Goal: Transaction & Acquisition: Purchase product/service

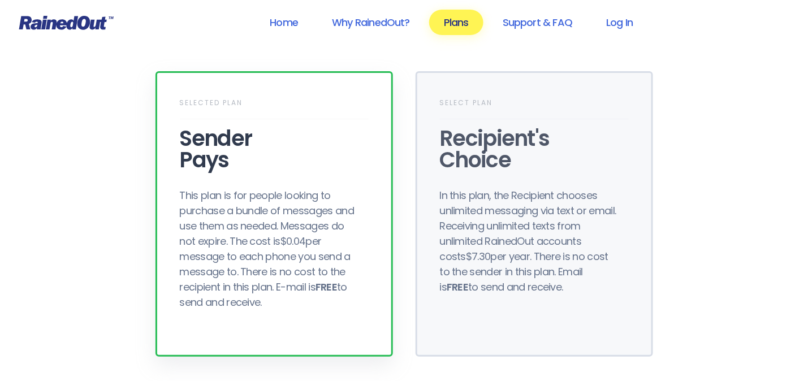
click at [281, 212] on div "This plan is for people looking to purchase a bundle of messages and use them a…" at bounding box center [270, 249] width 181 height 122
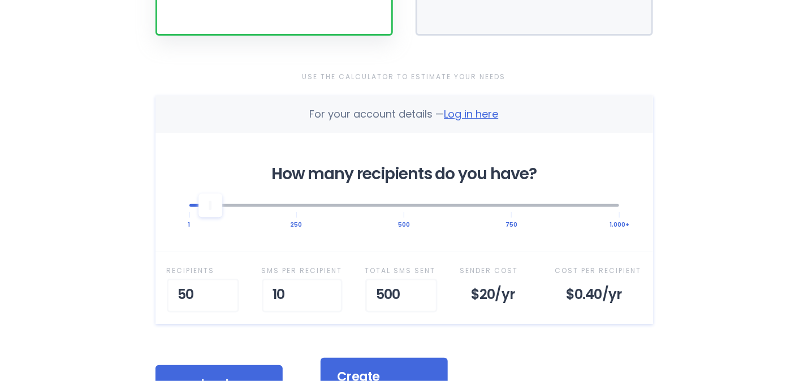
scroll to position [339, 0]
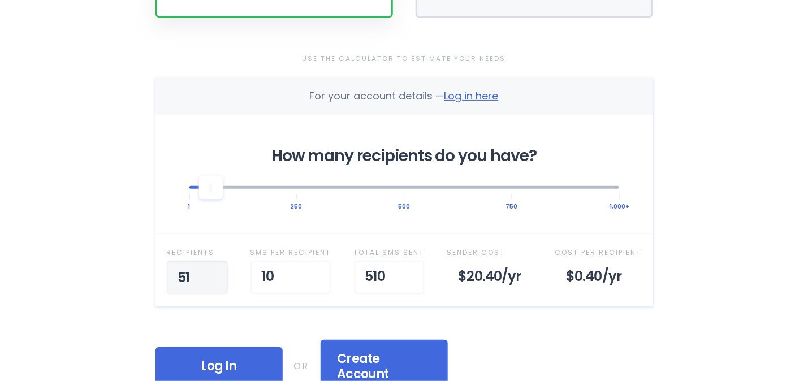
click at [222, 261] on input "51" at bounding box center [197, 278] width 61 height 34
type input "5"
type input "100"
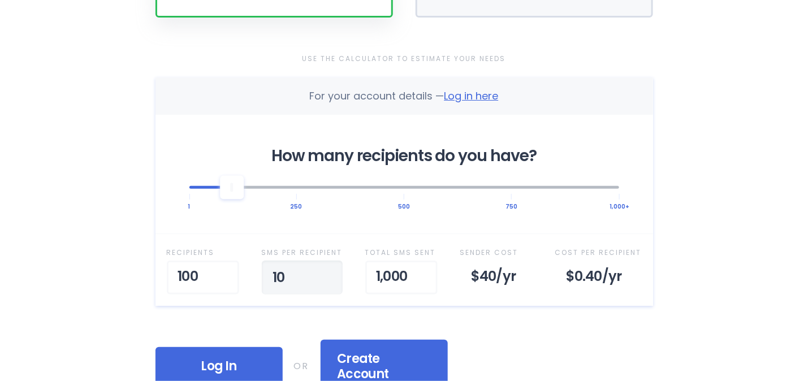
drag, startPoint x: 302, startPoint y: 250, endPoint x: 259, endPoint y: 251, distance: 42.4
type input "1"
type input "20"
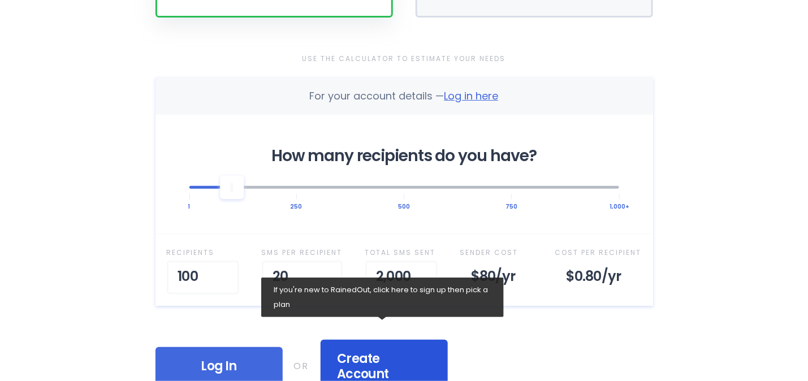
click at [386, 351] on span "Create Account" at bounding box center [383, 366] width 93 height 31
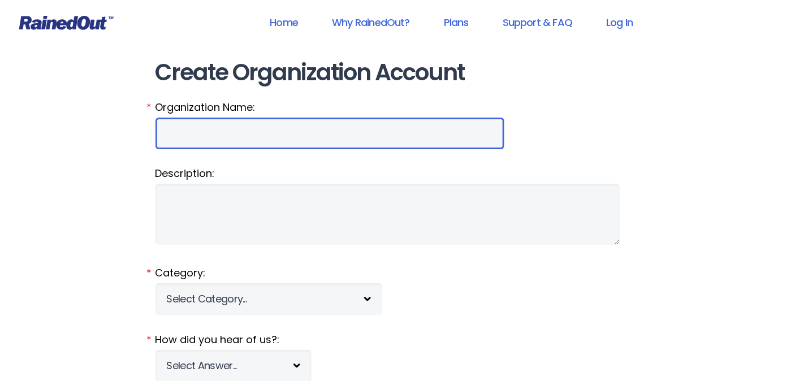
click at [242, 118] on input "Organization Name:" at bounding box center [329, 134] width 349 height 32
type input "b"
type input "B"
type input "Cardinal Baseball Booster Club"
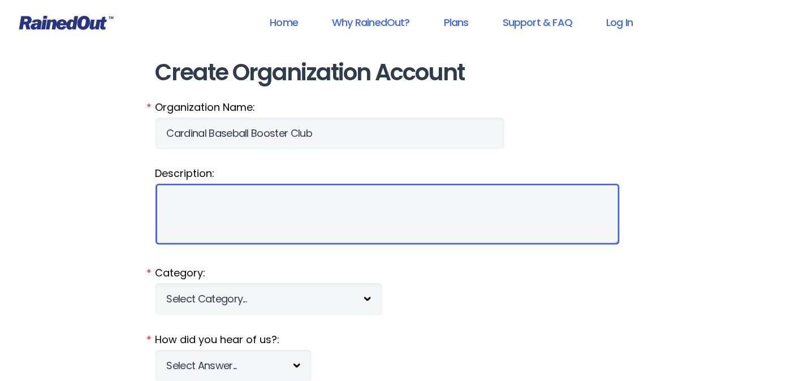
click at [208, 184] on textarea "Description:" at bounding box center [387, 214] width 464 height 61
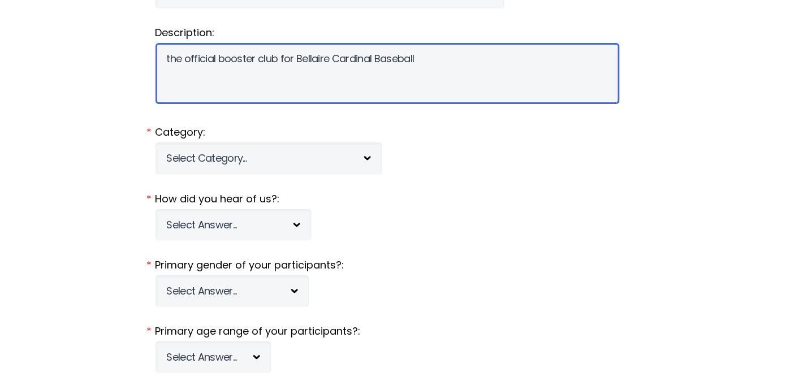
scroll to position [170, 0]
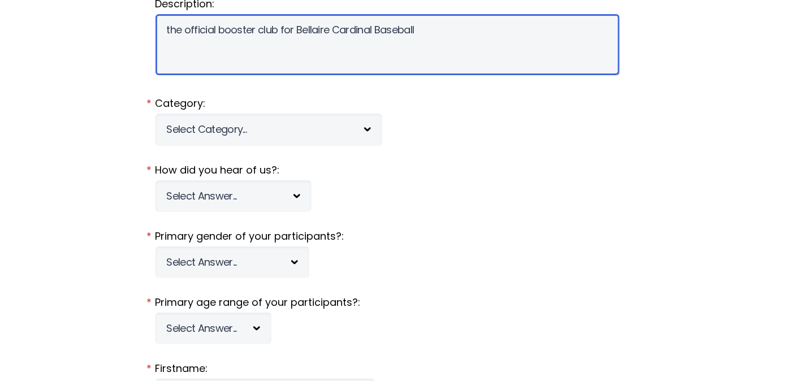
type textarea "the official booster club for Bellaire Cardinal Baseball"
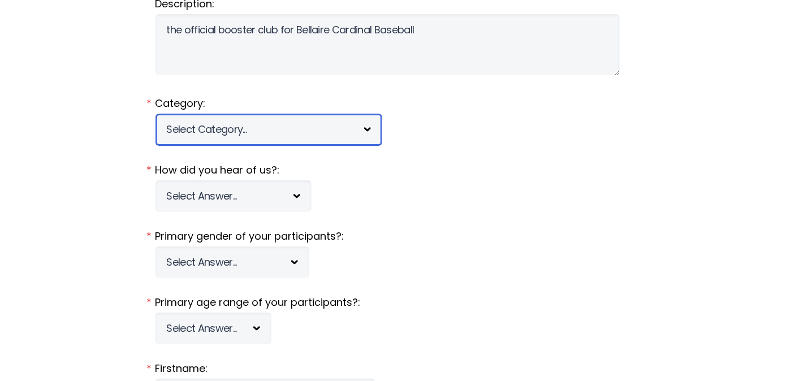
click at [322, 114] on select "Select Category... 5K Walk/Run Aerobics/Fitness ABCA AYF NSCAA Performance Moto…" at bounding box center [268, 130] width 227 height 32
select select "44"
click at [155, 114] on select "Select Category... 5K Walk/Run Aerobics/Fitness ABCA AYF NSCAA Performance Moto…" at bounding box center [268, 130] width 227 height 32
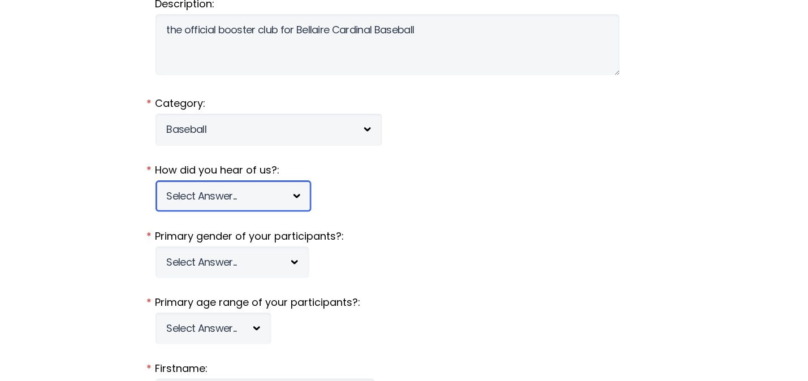
click at [270, 180] on select "Select Answer... Tournament Facebook/Social Media Referral Web Search Other" at bounding box center [233, 196] width 156 height 32
select select "2"
click at [155, 180] on select "Select Answer... Tournament Facebook/Social Media Referral Web Search Other" at bounding box center [233, 196] width 156 height 32
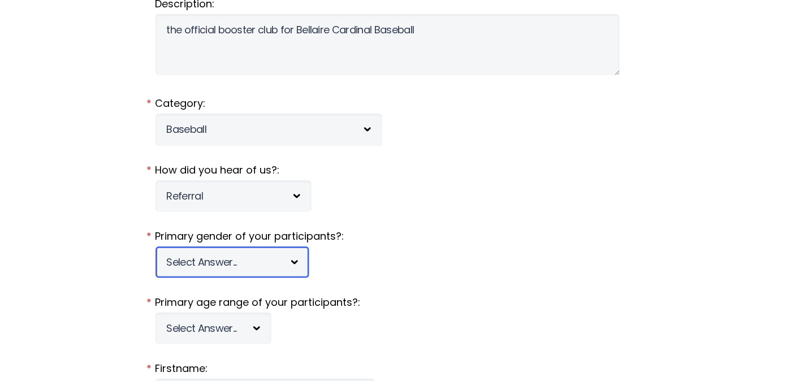
click at [240, 246] on select "Select Answer... Male Female Co-ed" at bounding box center [232, 262] width 154 height 32
select select "c"
click at [155, 246] on select "Select Answer... Male Female Co-ed" at bounding box center [232, 262] width 154 height 32
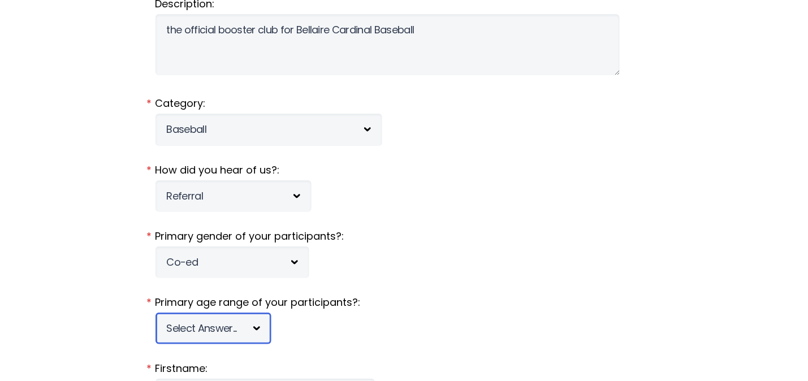
click at [240, 313] on select "Select Answer... Under 5 6-7 8-9 10-11 12-13 14-15 16-17 18-20 21+ Mixed" at bounding box center [213, 329] width 116 height 32
select select "21+"
click at [155, 313] on select "Select Answer... Under 5 6-7 8-9 10-11 12-13 14-15 16-17 18-20 21+ Mixed" at bounding box center [213, 329] width 116 height 32
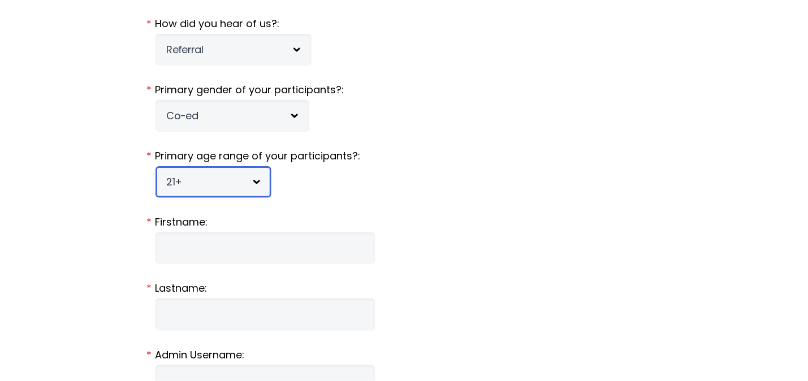
scroll to position [282, 0]
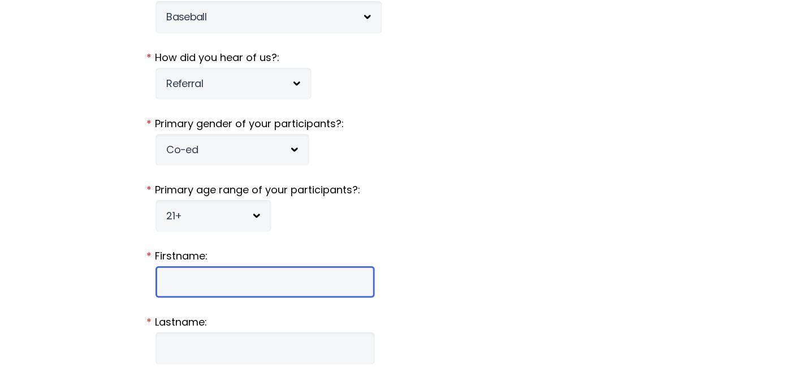
click at [202, 266] on input "Firstname:" at bounding box center [264, 282] width 219 height 32
type input "Suiki"
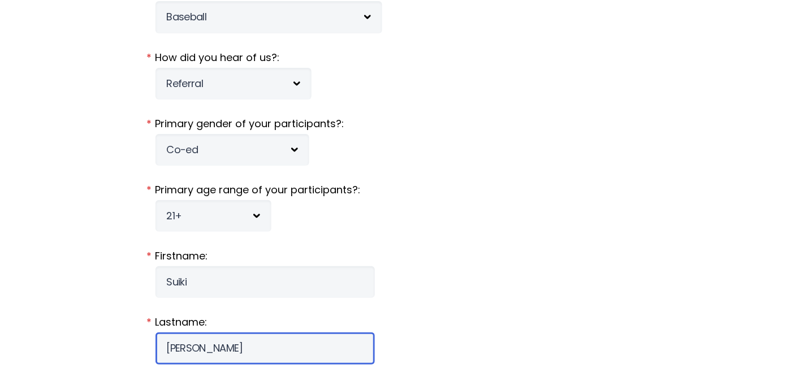
type input "Boardman"
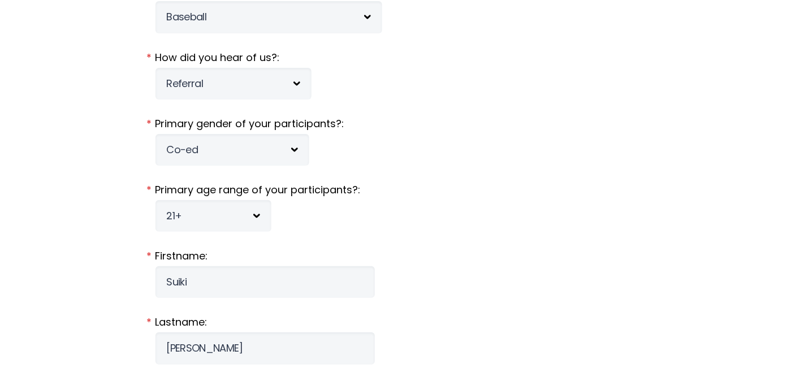
drag, startPoint x: 196, startPoint y: 330, endPoint x: 166, endPoint y: 330, distance: 30.0
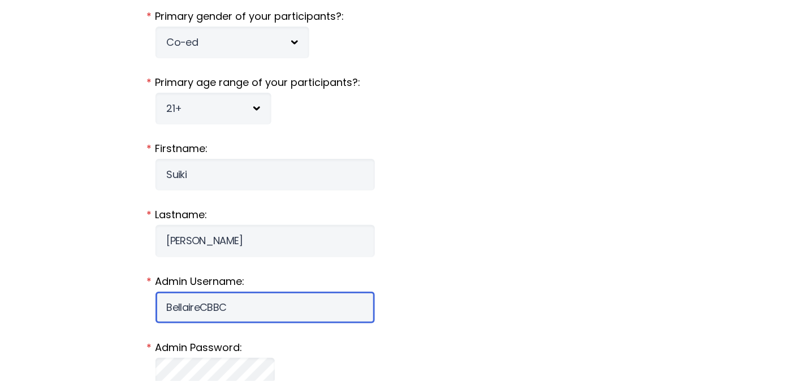
scroll to position [396, 0]
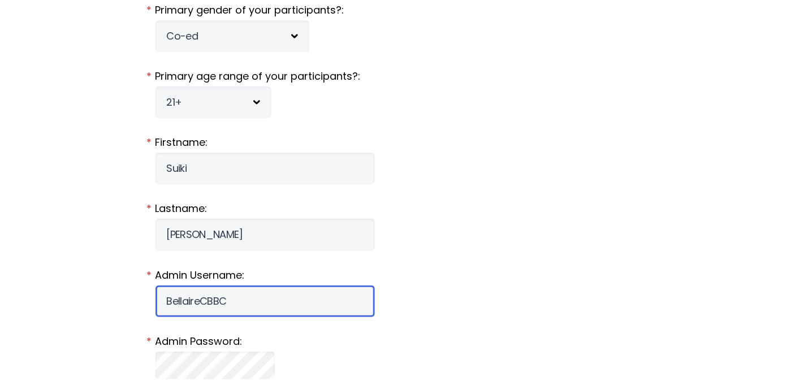
type input "BellaireCBBC"
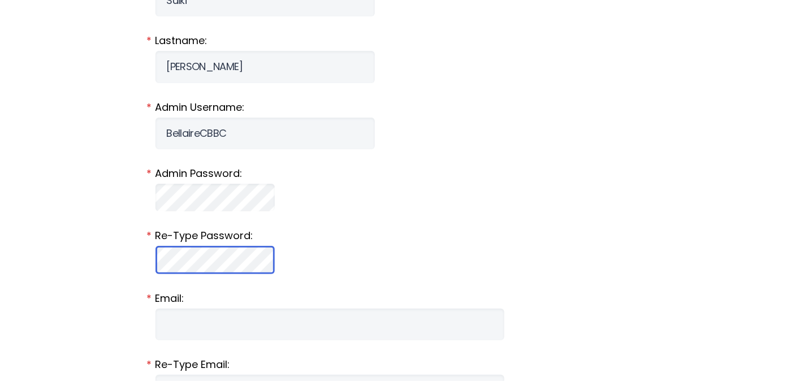
scroll to position [565, 0]
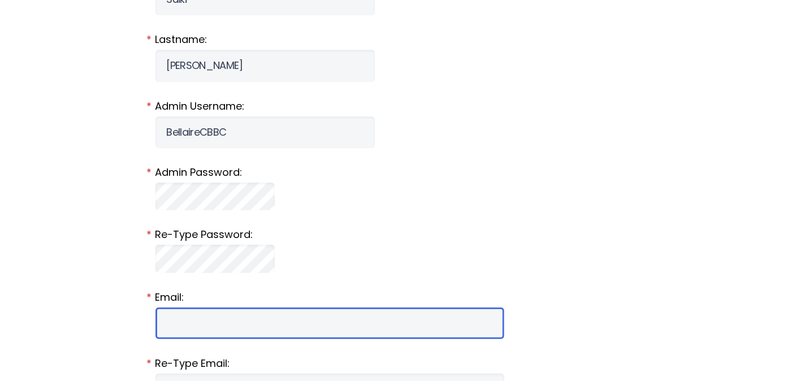
click at [193, 307] on input "Email:" at bounding box center [329, 323] width 349 height 32
type input "BellaireCBBC@aol.com"
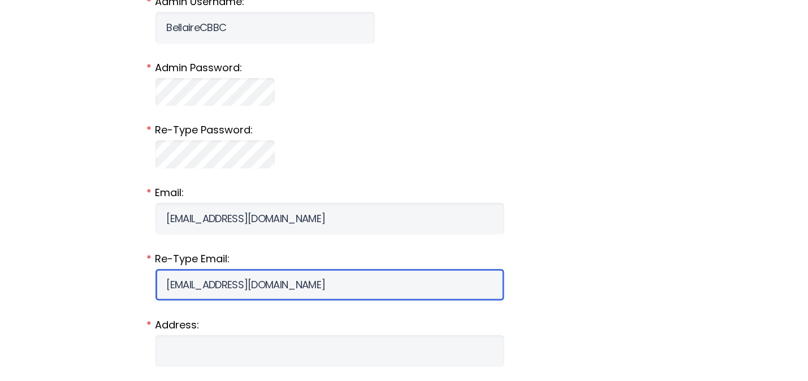
scroll to position [678, 0]
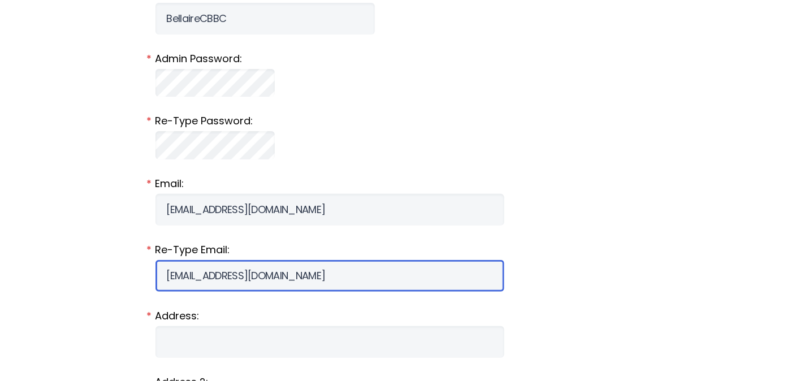
type input "BellaireCBBC@aol.com"
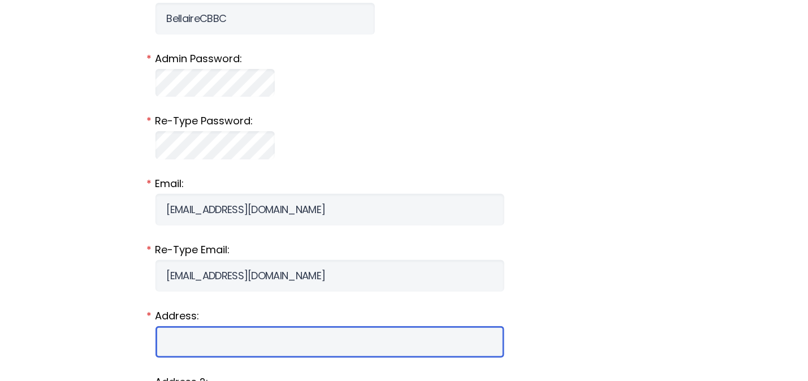
click at [193, 326] on input "Address:" at bounding box center [329, 342] width 349 height 32
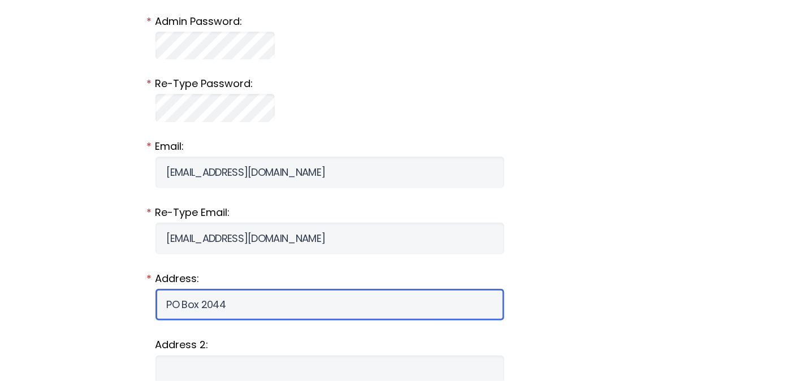
scroll to position [791, 0]
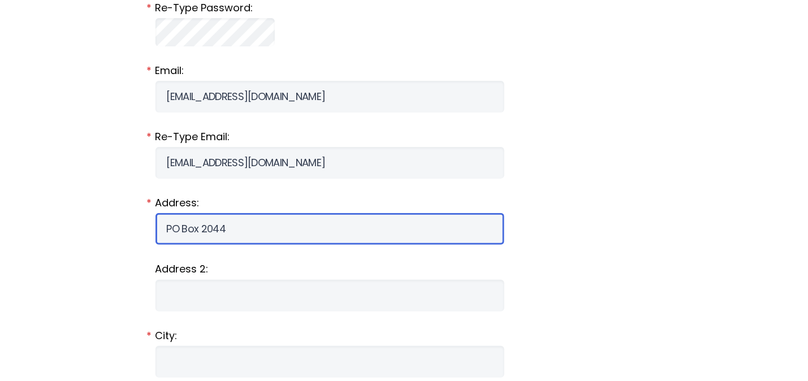
type input "PO Box 2044"
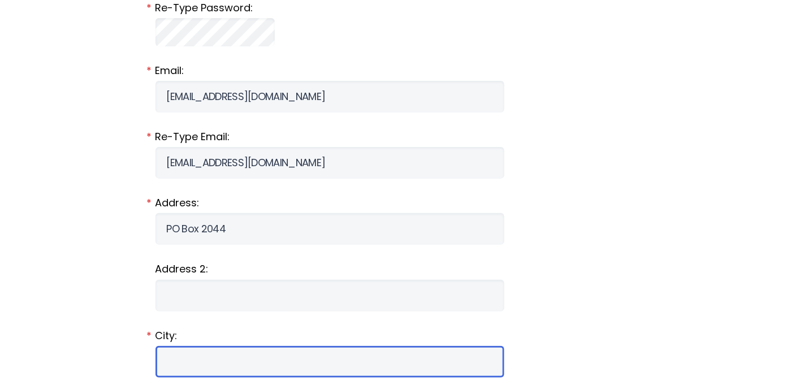
click at [176, 346] on input "City:" at bounding box center [329, 362] width 349 height 32
type input "Bellaire"
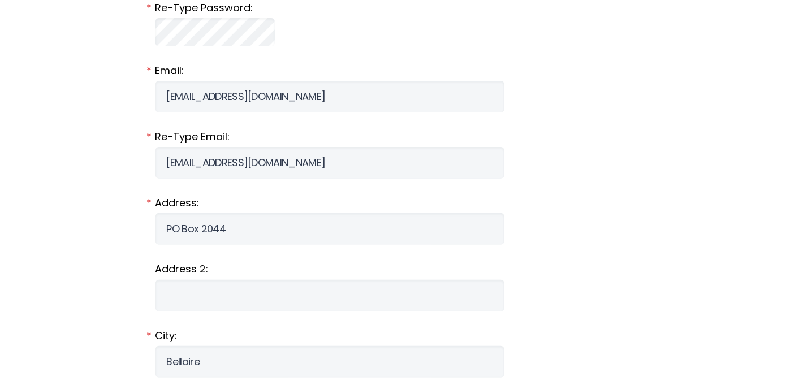
select select "TX"
type input "77402"
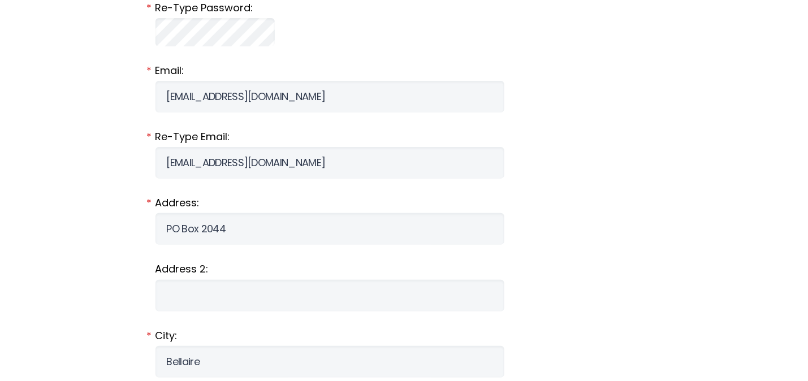
click at [462, 314] on form "Organization Name: Cardinal Baseball Booster Club * Description: the official b…" at bounding box center [403, 61] width 497 height 1505
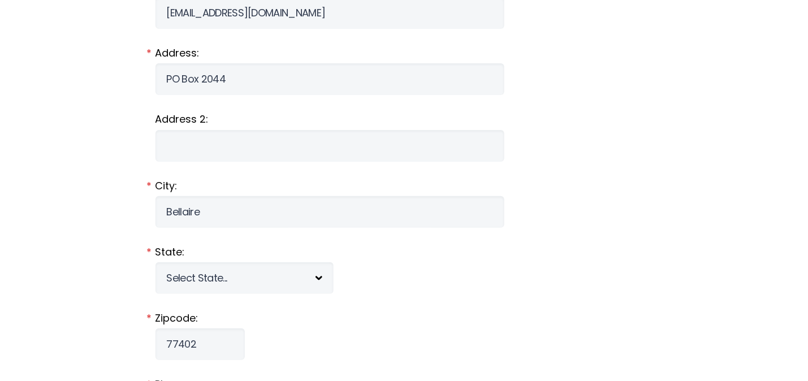
scroll to position [960, 0]
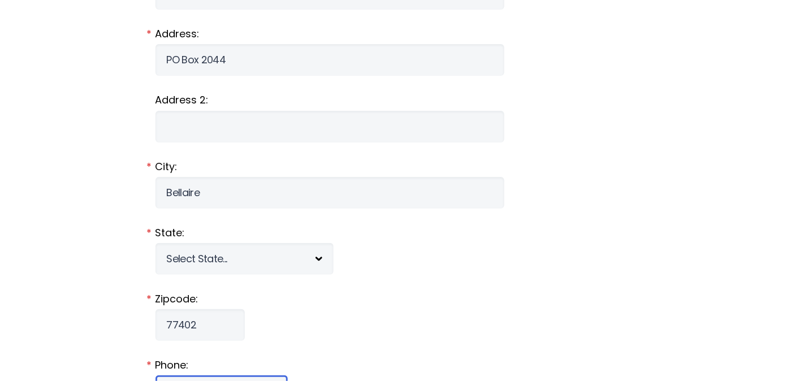
type input "7132546943"
select select "-6"
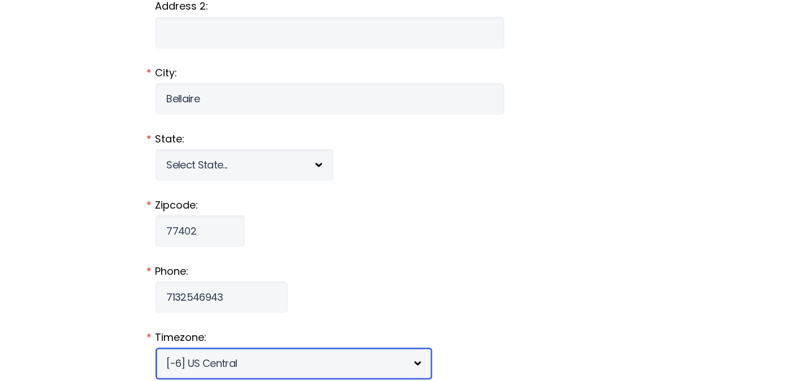
scroll to position [1073, 0]
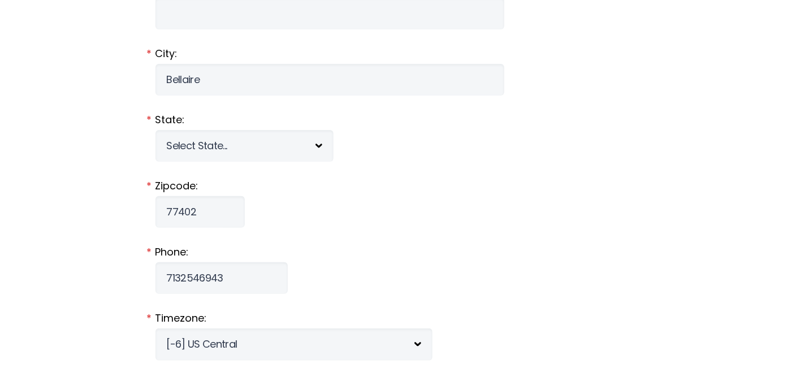
click at [158, 380] on input "checkbox" at bounding box center [158, 384] width 7 height 7
checkbox input "true"
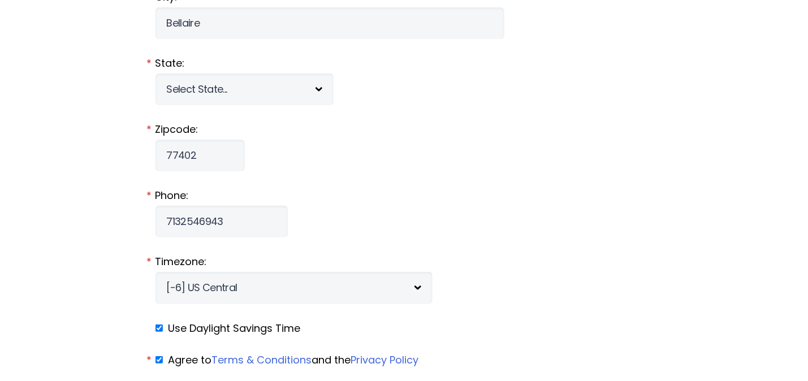
scroll to position [1187, 0]
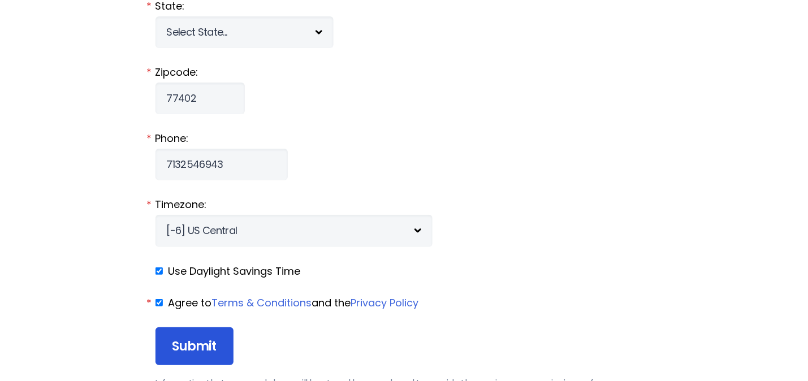
click at [196, 327] on input "Submit" at bounding box center [194, 346] width 78 height 38
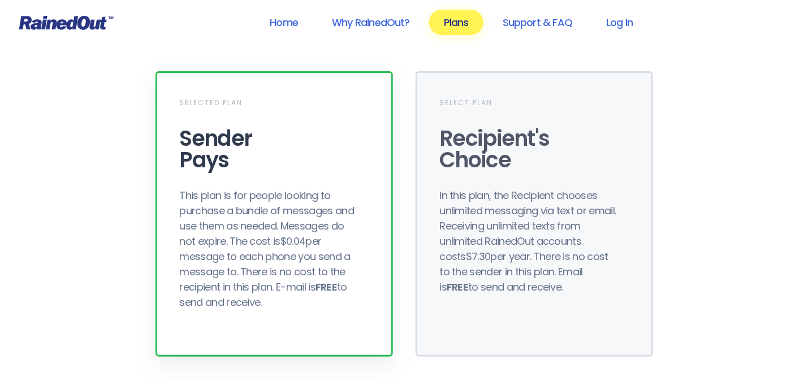
click at [261, 214] on div "This plan is for people looking to purchase a bundle of messages and use them a…" at bounding box center [270, 249] width 181 height 122
click at [312, 112] on div "Selected Plan Sender Pays This plan is for people looking to purchase a bundle …" at bounding box center [273, 213] width 237 height 285
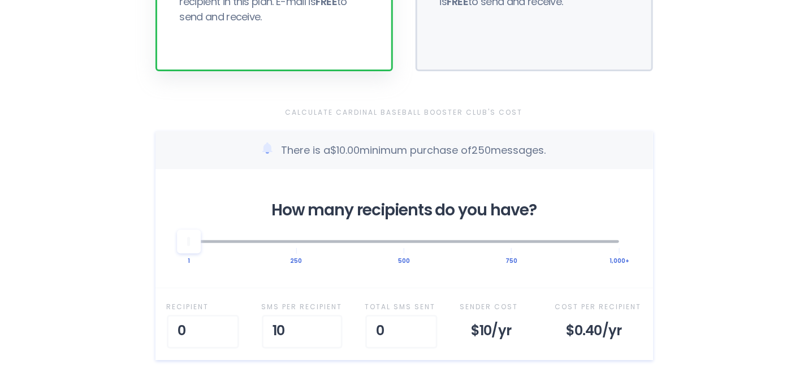
scroll to position [339, 0]
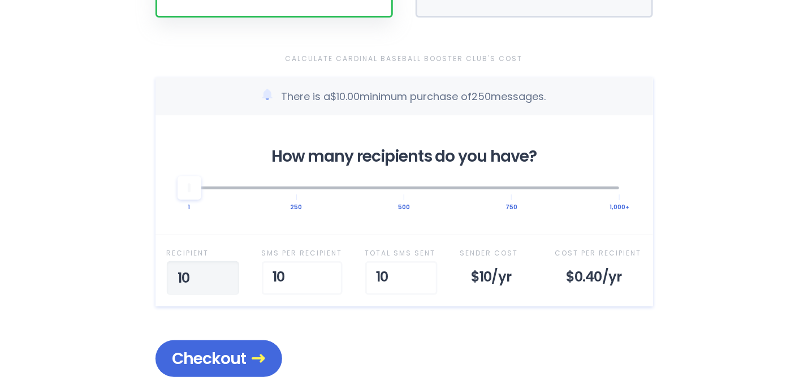
type input "100"
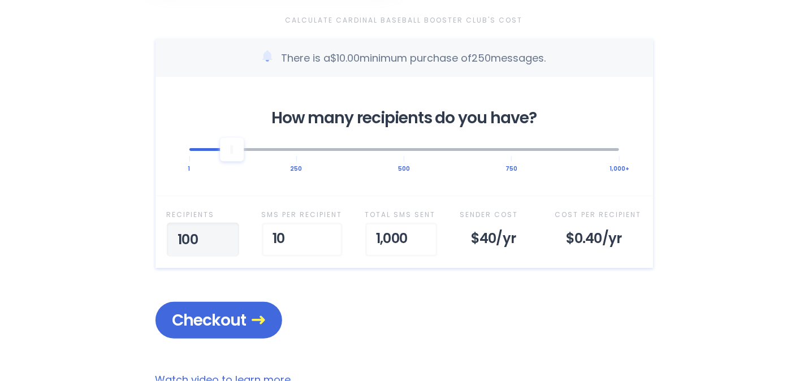
scroll to position [396, 0]
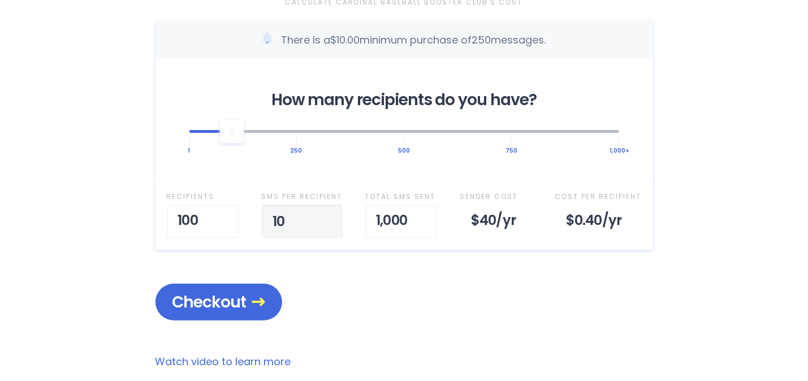
drag, startPoint x: 290, startPoint y: 198, endPoint x: 263, endPoint y: 199, distance: 27.1
type input "1"
type input "20"
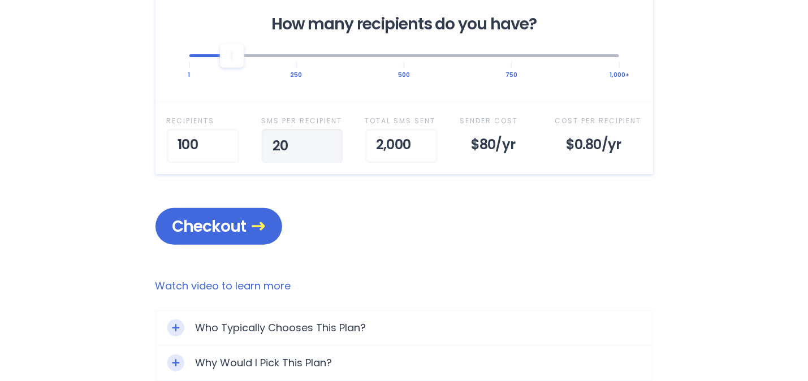
scroll to position [452, 0]
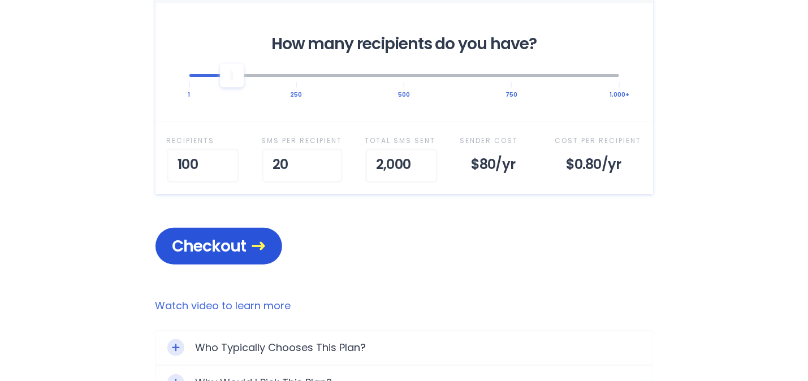
click at [202, 236] on span "Checkout" at bounding box center [218, 246] width 93 height 20
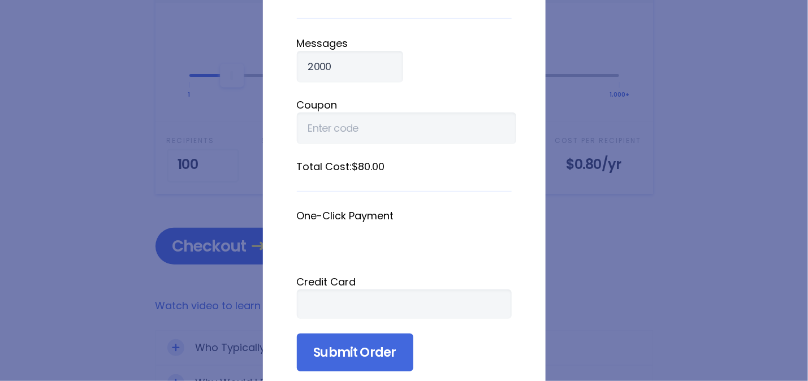
scroll to position [135, 0]
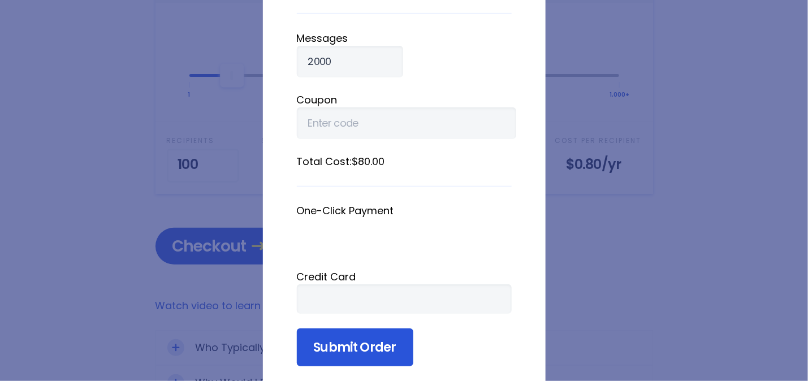
click at [353, 328] on input "Submit Order" at bounding box center [355, 347] width 116 height 38
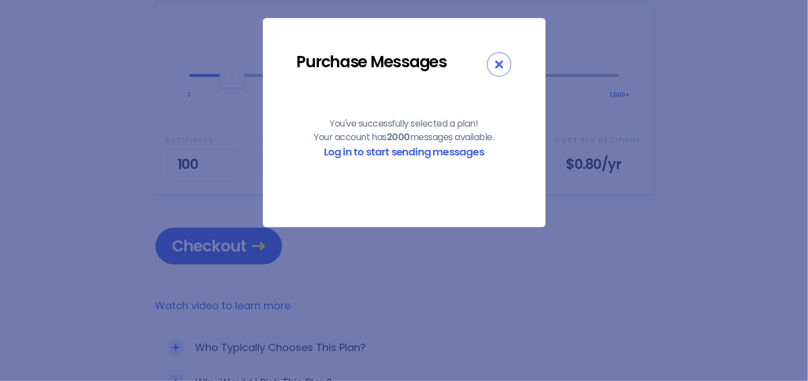
scroll to position [0, 0]
click at [494, 62] on div "Close" at bounding box center [499, 64] width 25 height 25
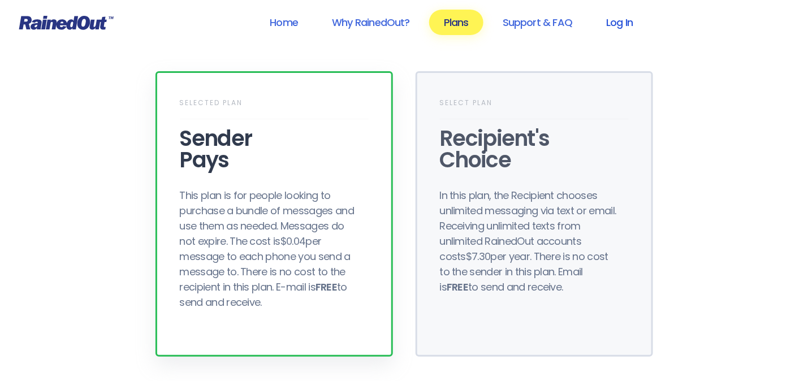
click at [616, 23] on link "Log In" at bounding box center [619, 22] width 56 height 25
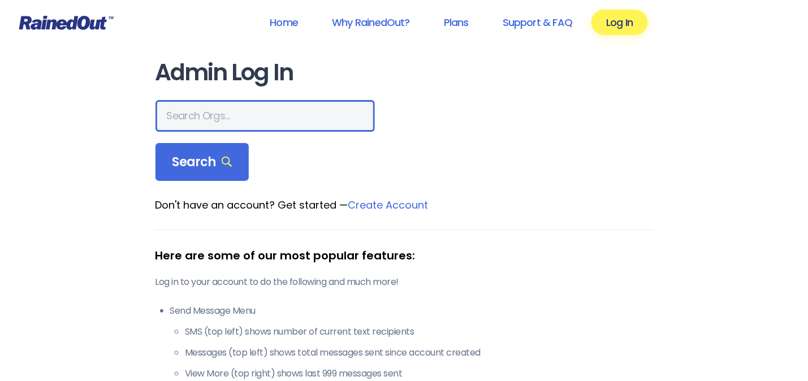
click at [207, 101] on input "text" at bounding box center [264, 116] width 219 height 32
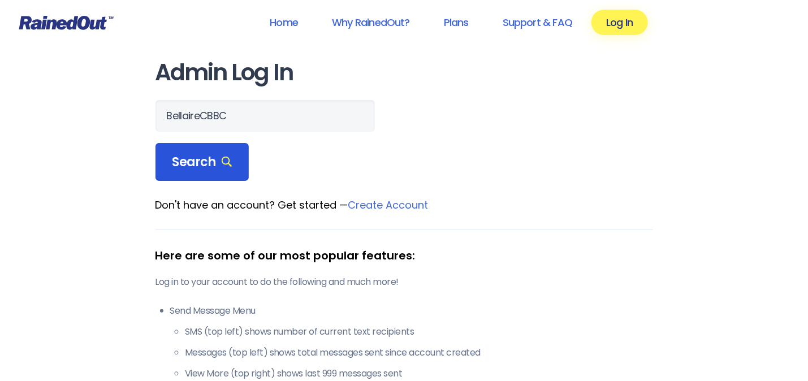
click at [195, 154] on span "Search" at bounding box center [202, 162] width 60 height 16
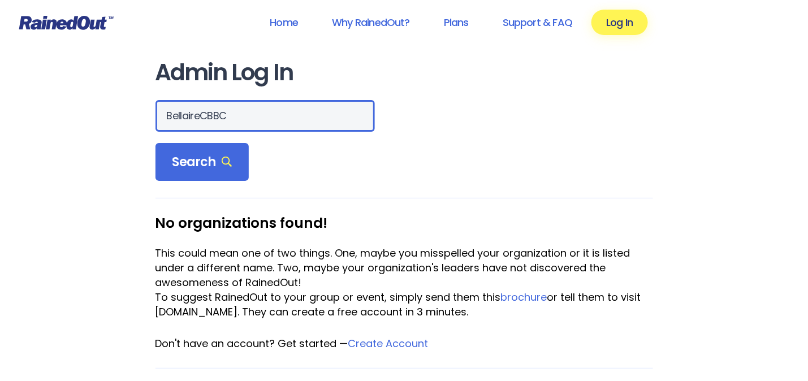
drag, startPoint x: 220, startPoint y: 104, endPoint x: 144, endPoint y: 102, distance: 76.9
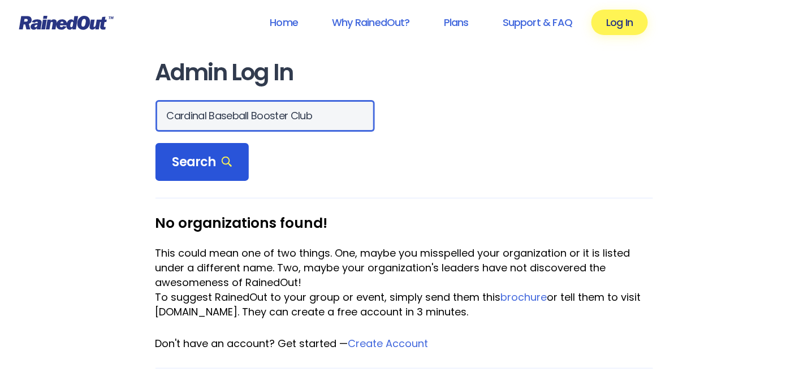
type input "Cardinal Baseball Booster Club"
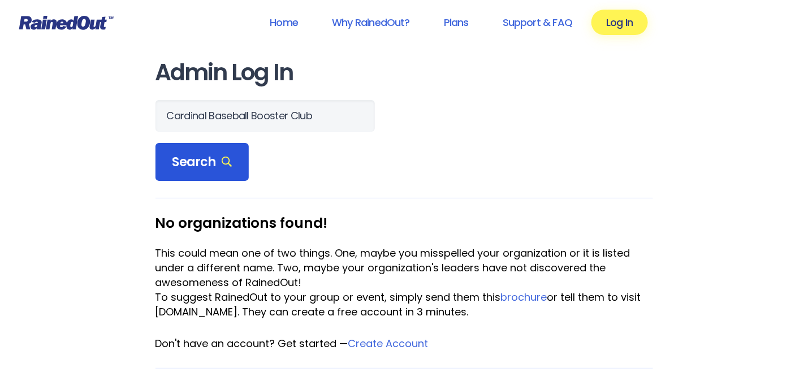
click at [197, 154] on span "Search" at bounding box center [202, 162] width 60 height 16
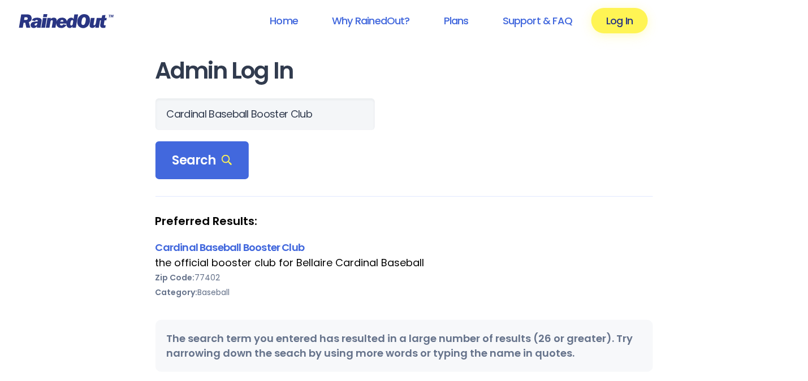
scroll to position [0, 0]
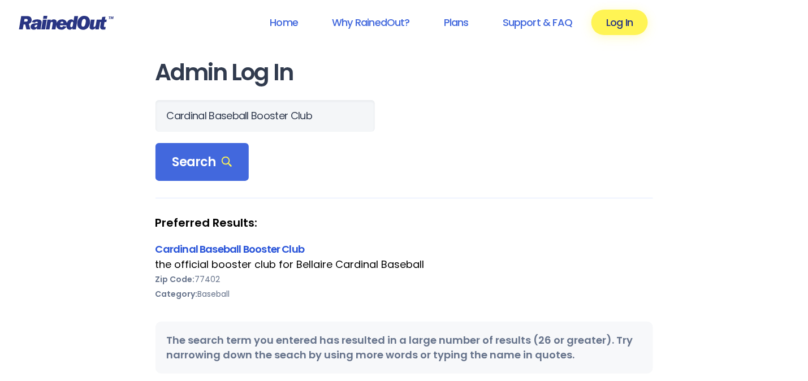
click at [229, 242] on link "Cardinal Baseball Booster Club" at bounding box center [229, 249] width 149 height 14
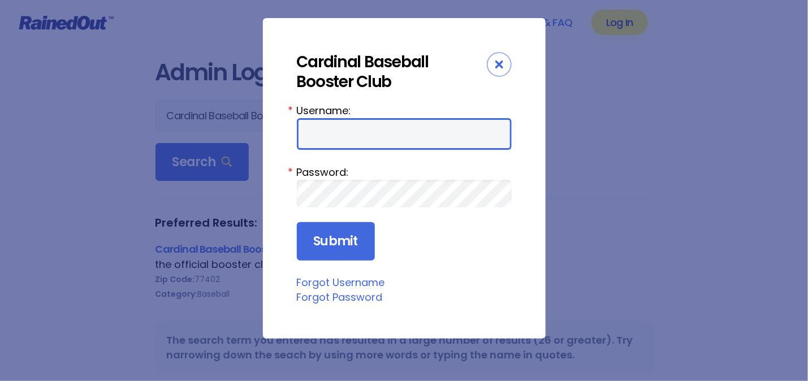
type input "BellaireCBBC"
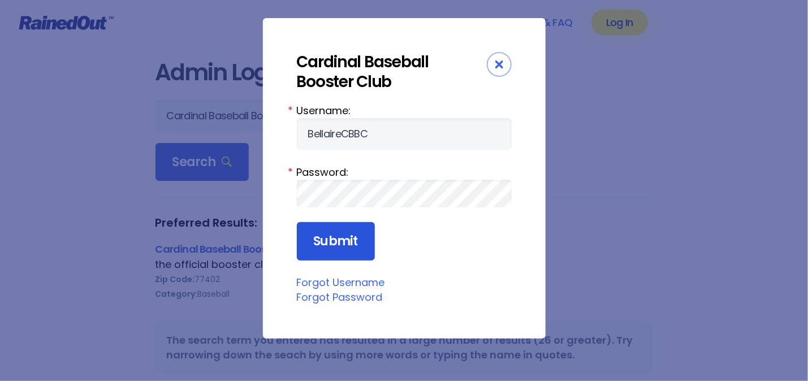
click at [333, 222] on input "Submit" at bounding box center [336, 241] width 78 height 38
